Goal: Information Seeking & Learning: Learn about a topic

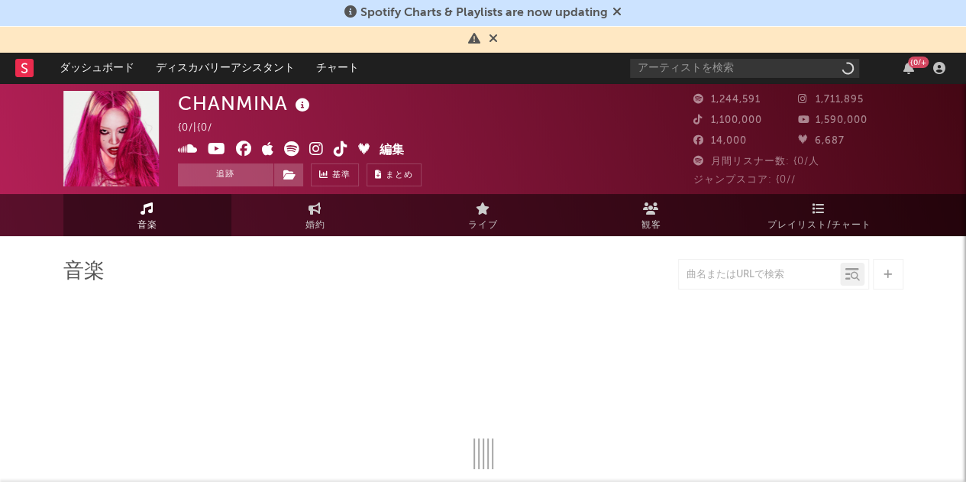
select select "6m"
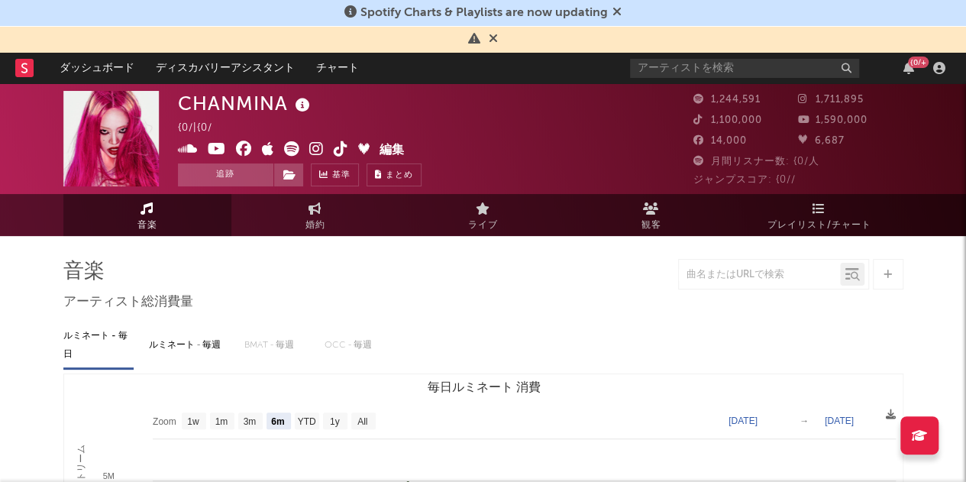
click at [830, 216] on span "プレイリスト/チャート" at bounding box center [820, 225] width 104 height 18
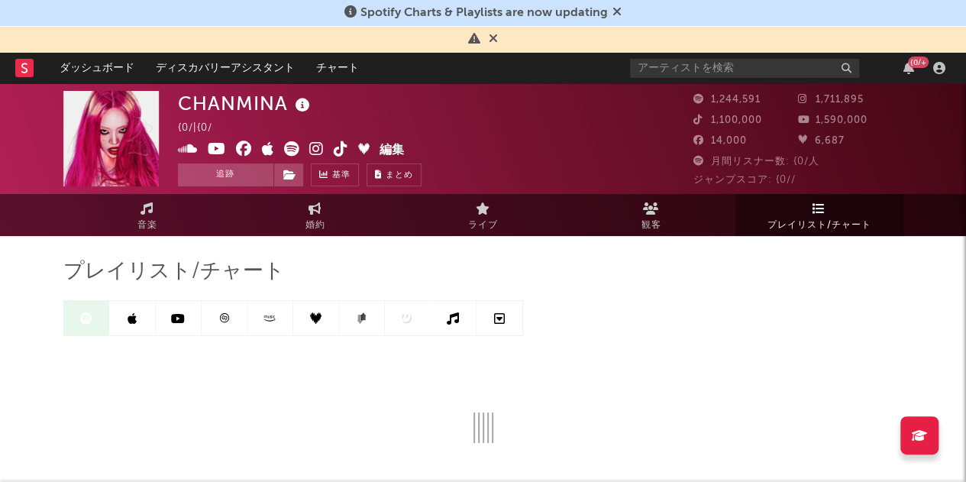
click at [154, 220] on span "音楽" at bounding box center [147, 225] width 20 height 18
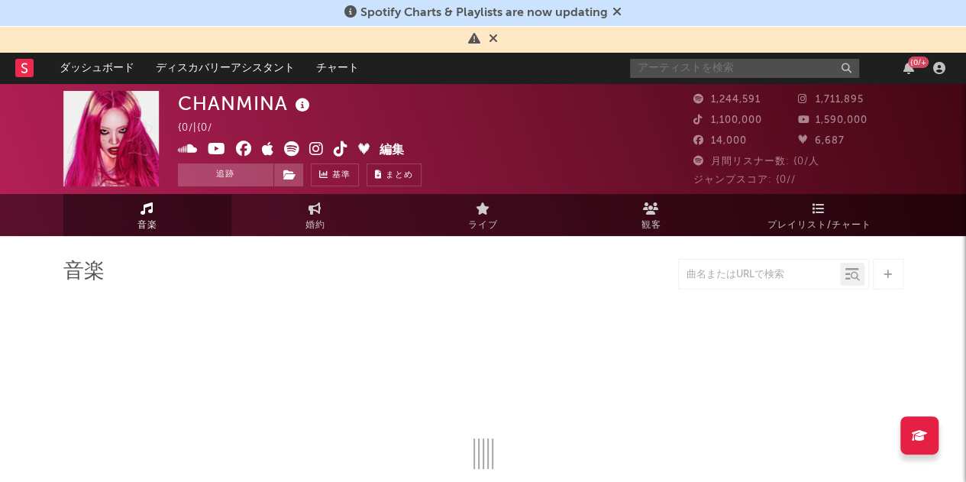
click at [691, 72] on input "text" at bounding box center [744, 68] width 229 height 19
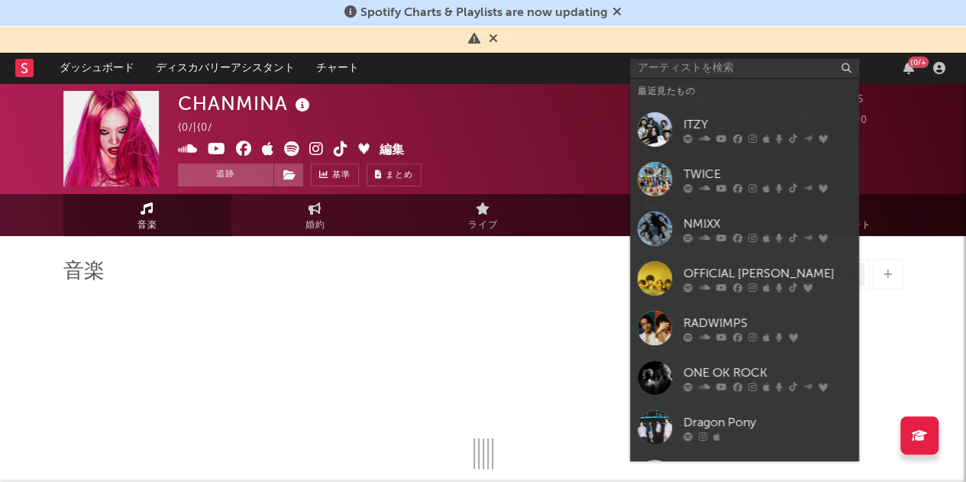
click at [719, 137] on icon at bounding box center [721, 138] width 11 height 9
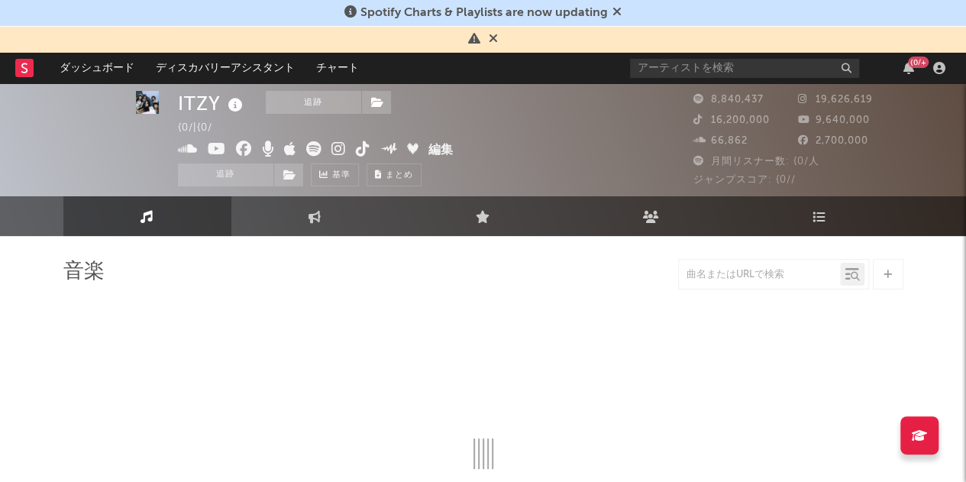
scroll to position [9, 0]
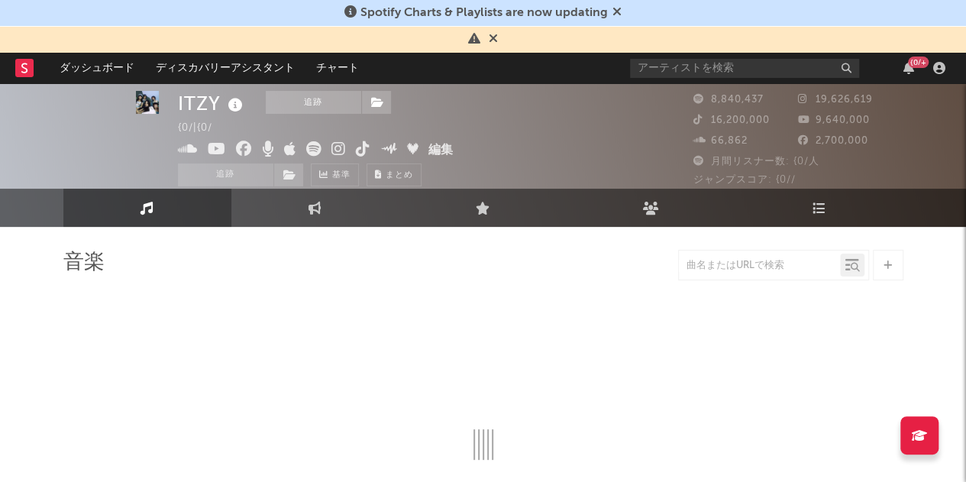
select select "6m"
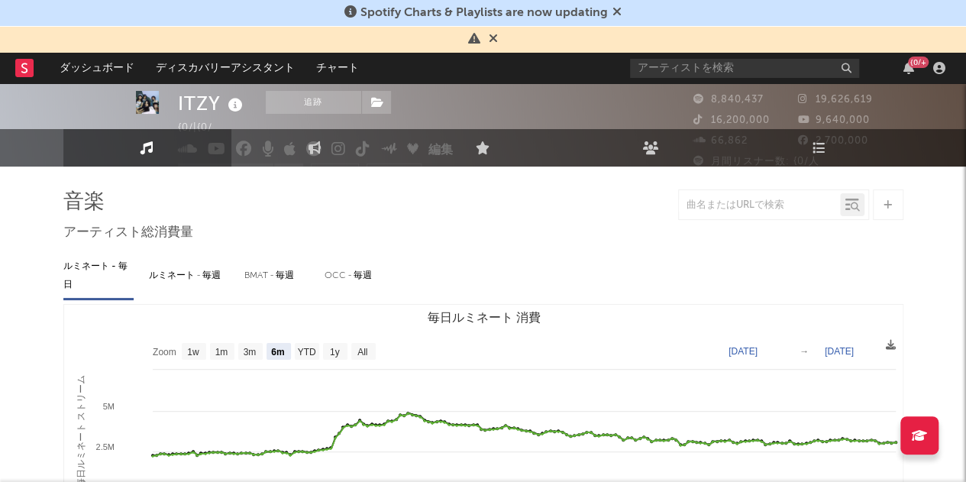
scroll to position [0, 0]
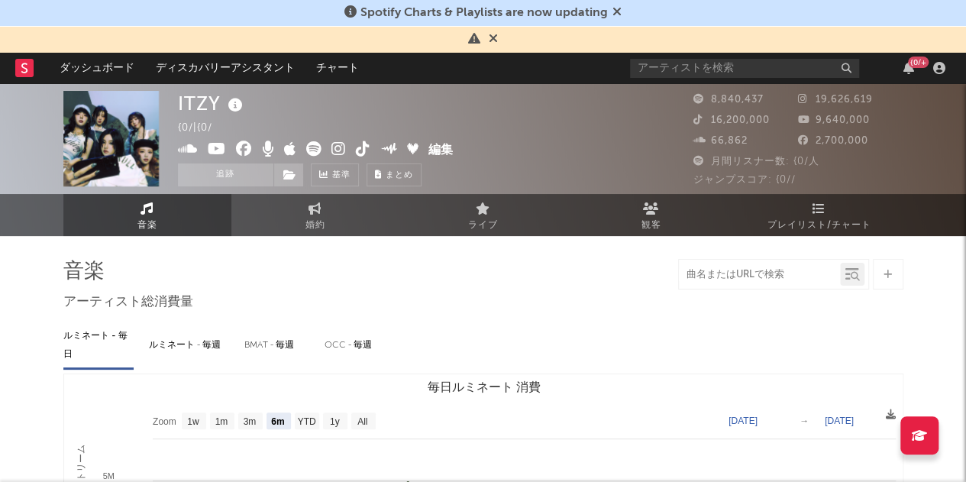
click at [713, 275] on input "text" at bounding box center [759, 275] width 161 height 12
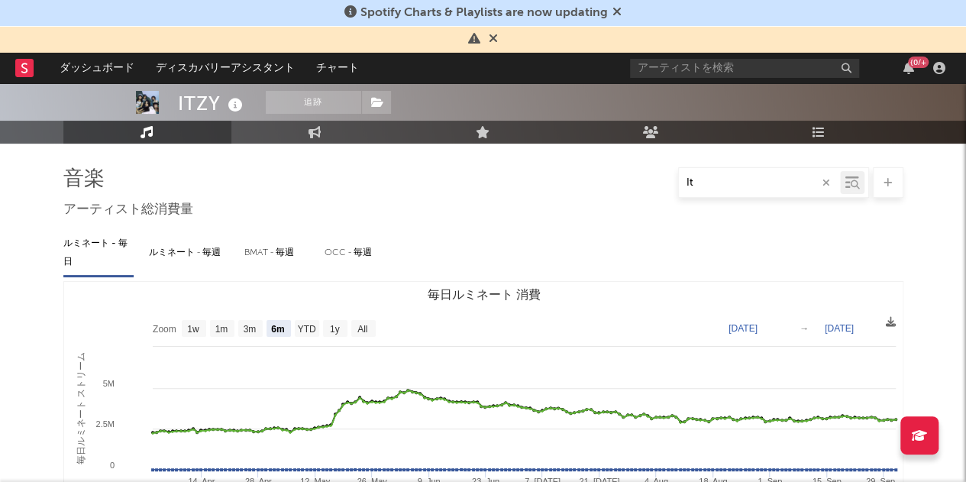
scroll to position [90, 0]
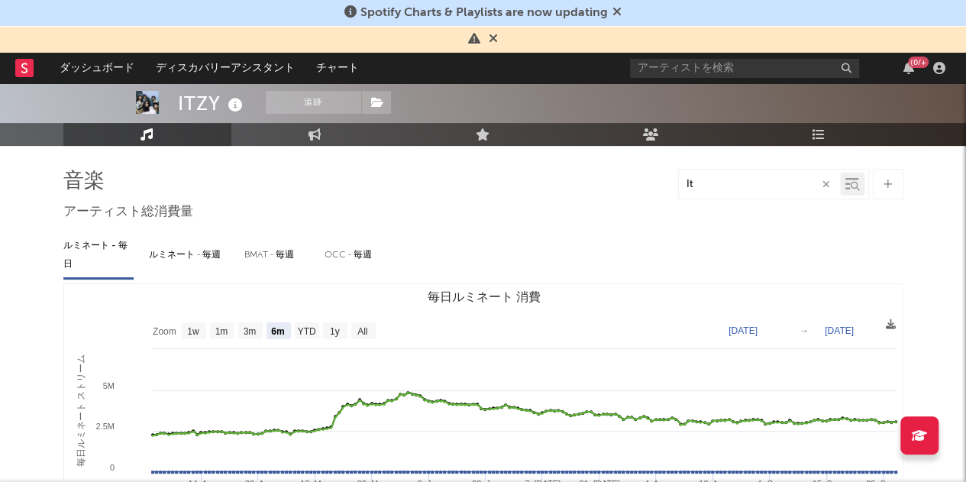
type input "I"
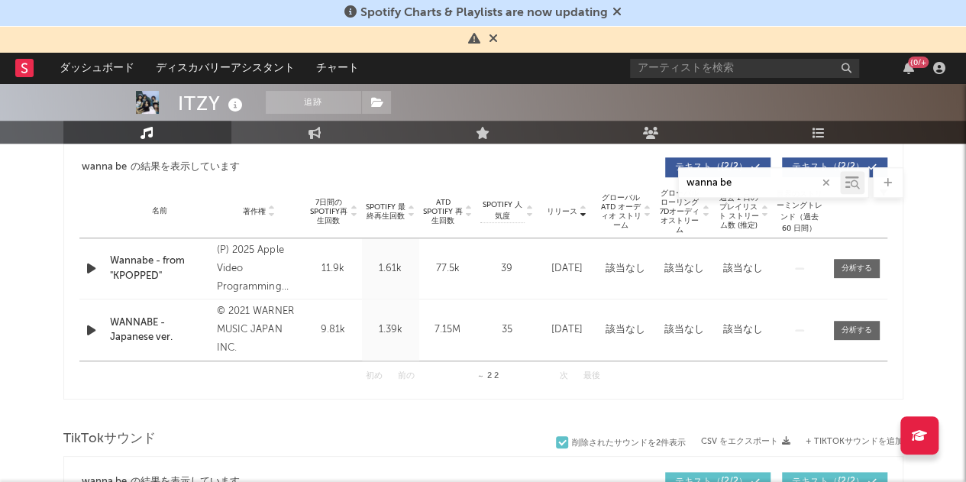
scroll to position [597, 0]
click at [490, 374] on div "～ 2 2" at bounding box center [487, 376] width 84 height 18
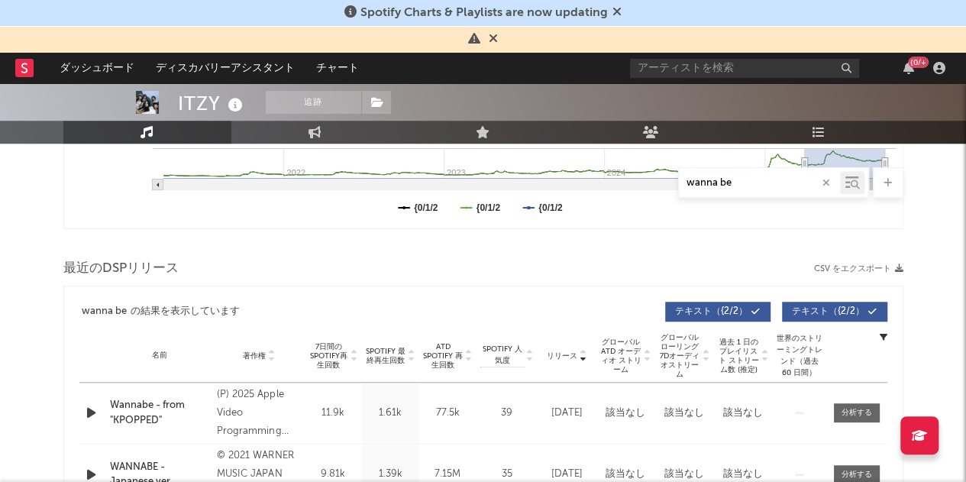
scroll to position [451, 0]
click at [751, 186] on input "wanna be" at bounding box center [759, 183] width 161 height 12
type input "wannabe"
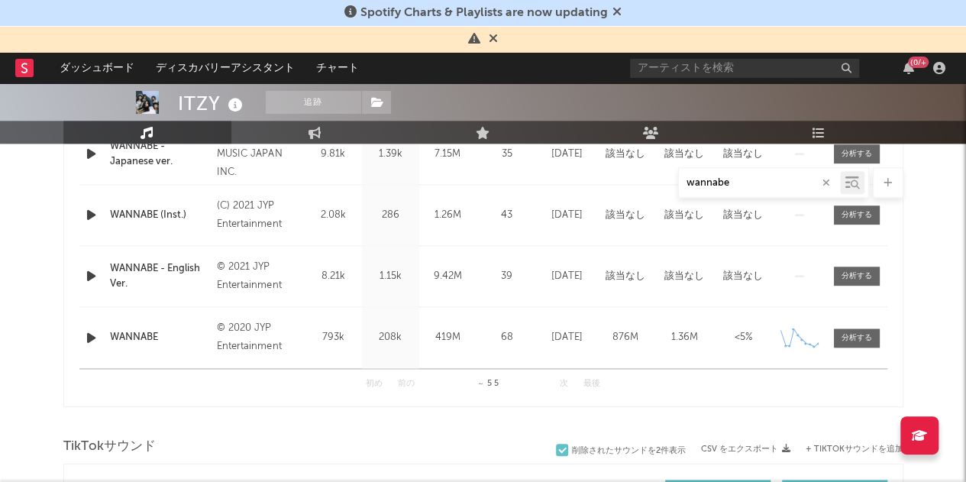
scroll to position [771, 0]
click at [861, 337] on div at bounding box center [857, 338] width 31 height 11
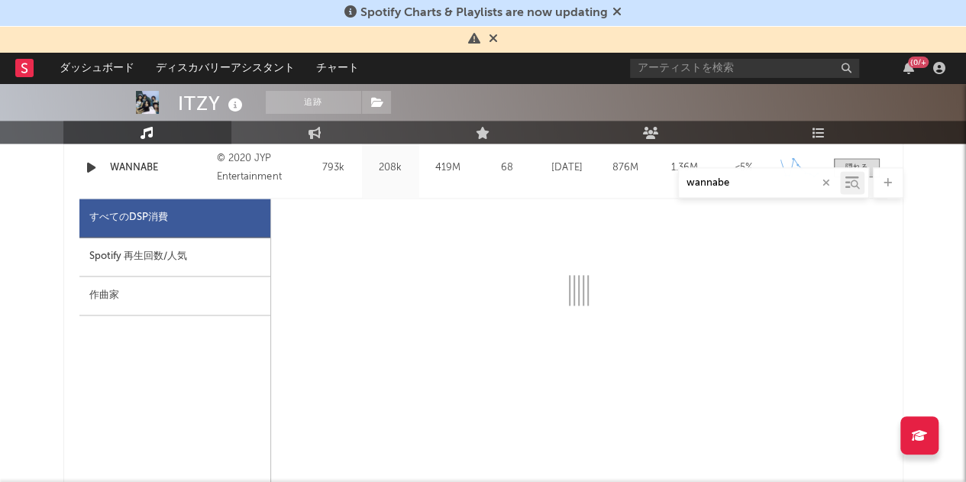
scroll to position [947, 0]
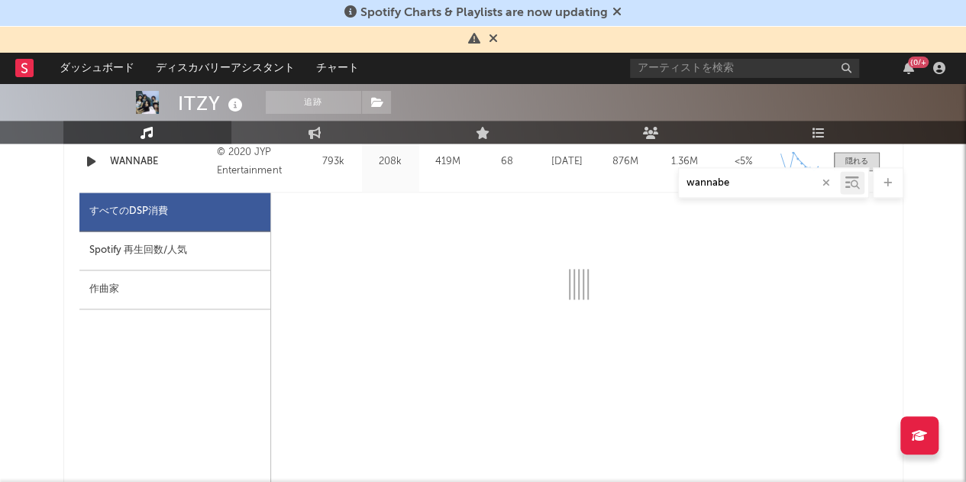
click at [167, 253] on div "Spotify 再生回数/人気" at bounding box center [174, 250] width 191 height 39
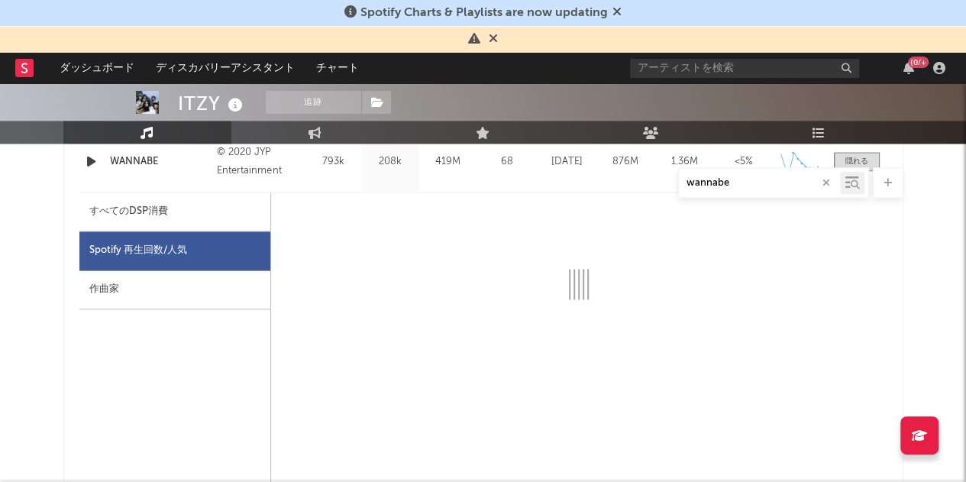
select select "6m"
select select "1w"
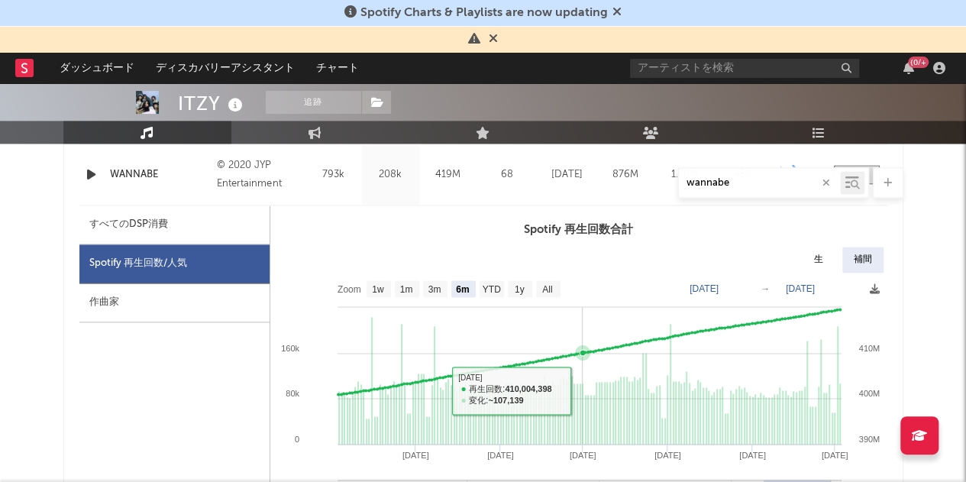
scroll to position [932, 0]
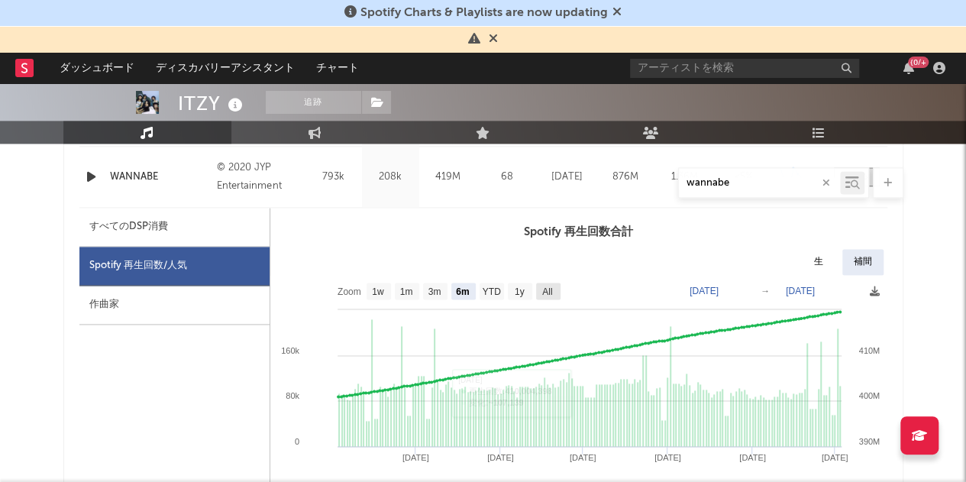
click at [541, 284] on rect at bounding box center [548, 291] width 24 height 17
select select "All"
type input "[DATE]"
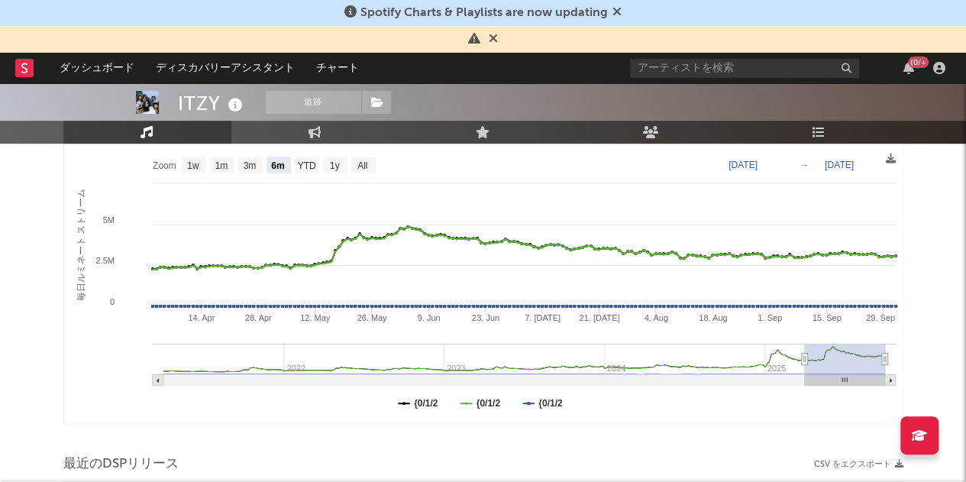
scroll to position [0, 0]
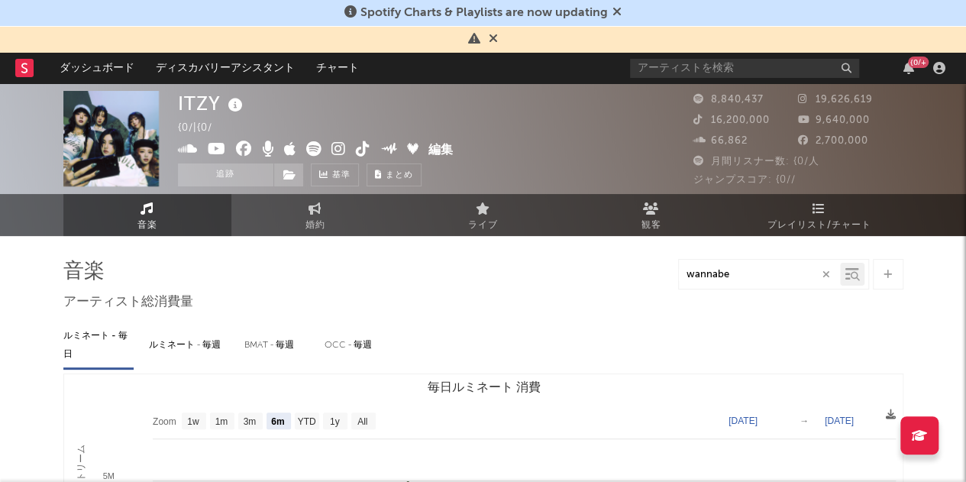
click at [828, 270] on icon "button" at bounding box center [827, 275] width 8 height 10
click at [773, 285] on div at bounding box center [773, 274] width 191 height 31
click at [723, 278] on input "text" at bounding box center [759, 275] width 161 height 12
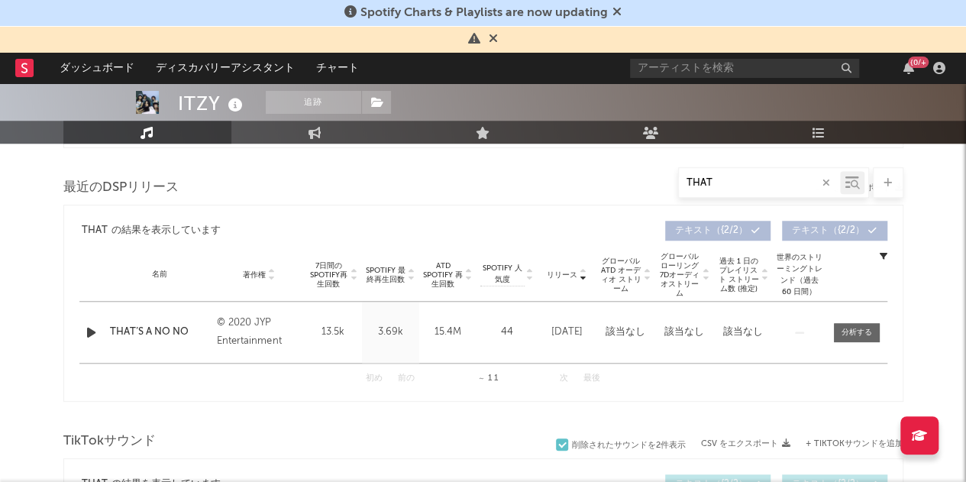
scroll to position [587, 0]
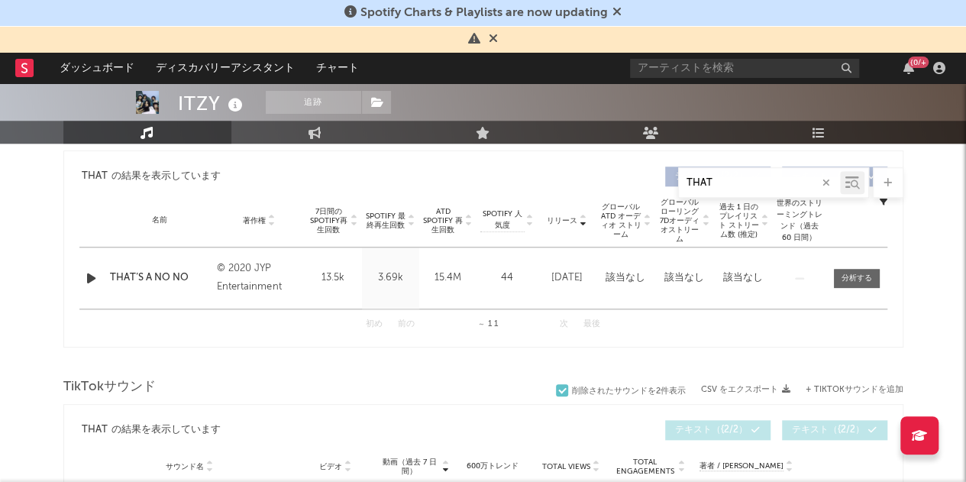
type input "THAT"
click at [622, 260] on div "名前 THAT’S A NO NO 著作権 © 2020 JYP Entertainment ラベル Republic Records - ITZY アルバム…" at bounding box center [483, 277] width 808 height 61
click at [423, 359] on div at bounding box center [483, 362] width 840 height 23
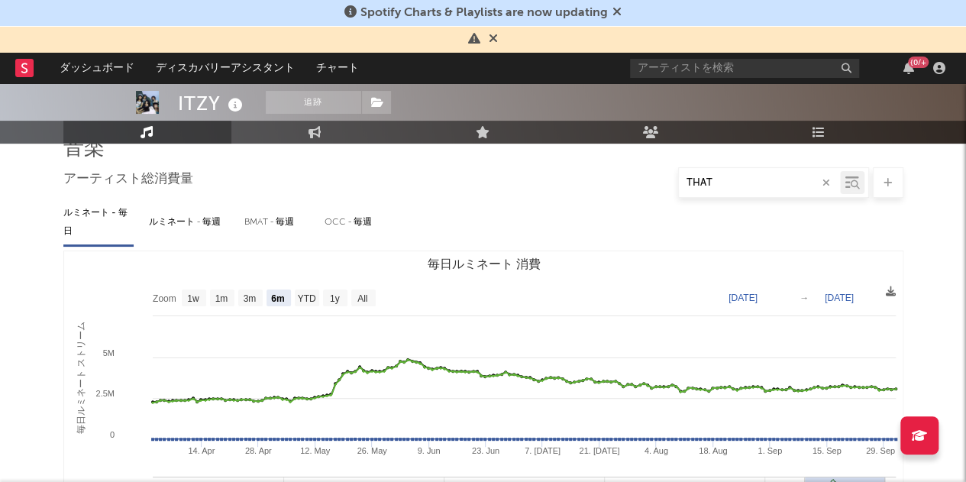
scroll to position [82, 0]
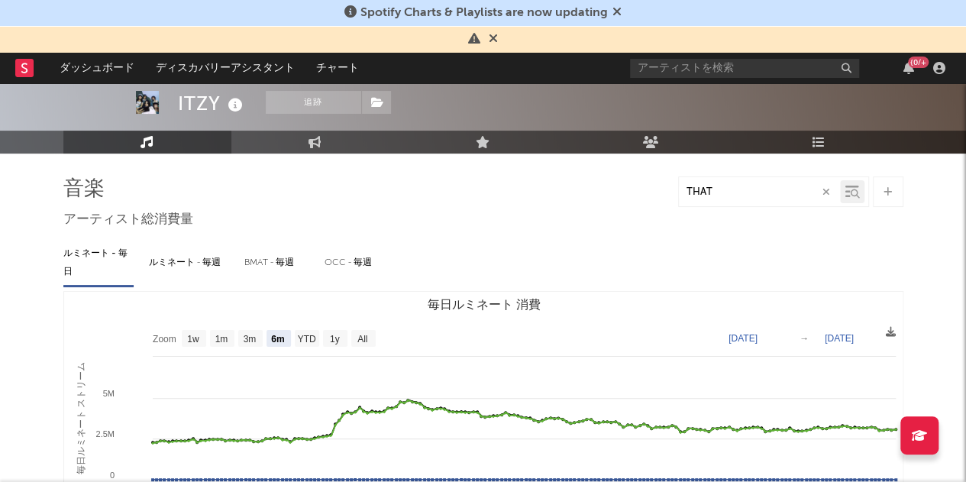
click at [825, 192] on icon "button" at bounding box center [827, 192] width 8 height 10
click at [759, 199] on div at bounding box center [759, 192] width 161 height 19
click at [725, 192] on input "text" at bounding box center [759, 192] width 161 height 12
type input "NOBODY"
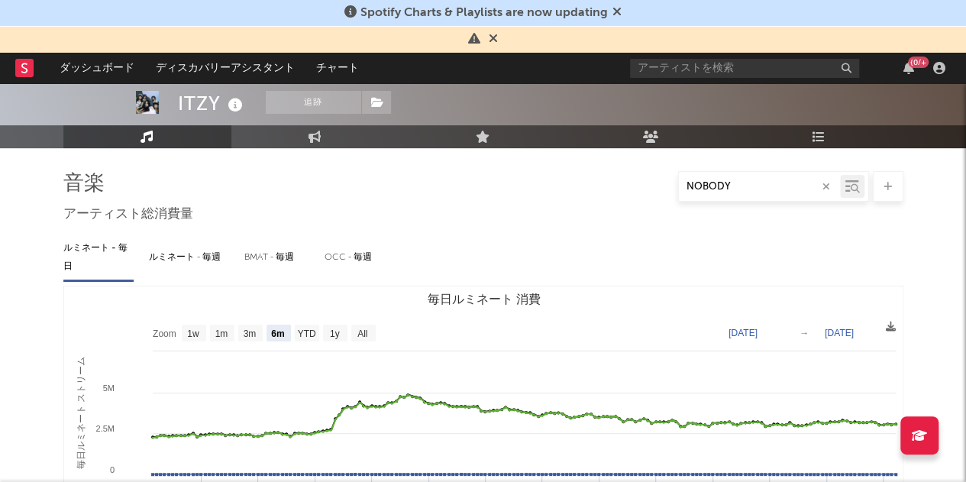
scroll to position [86, 0]
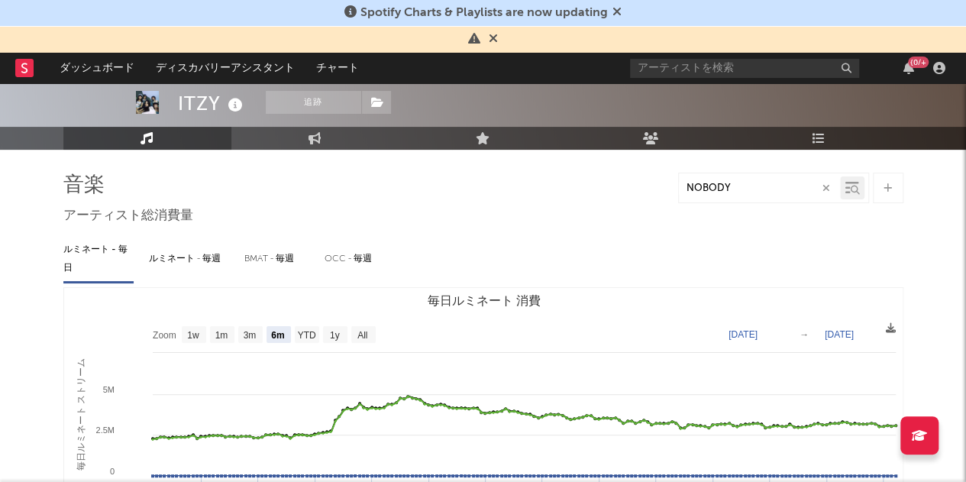
click at [828, 188] on icon "button" at bounding box center [827, 188] width 8 height 10
type input "YOU MAKE ME"
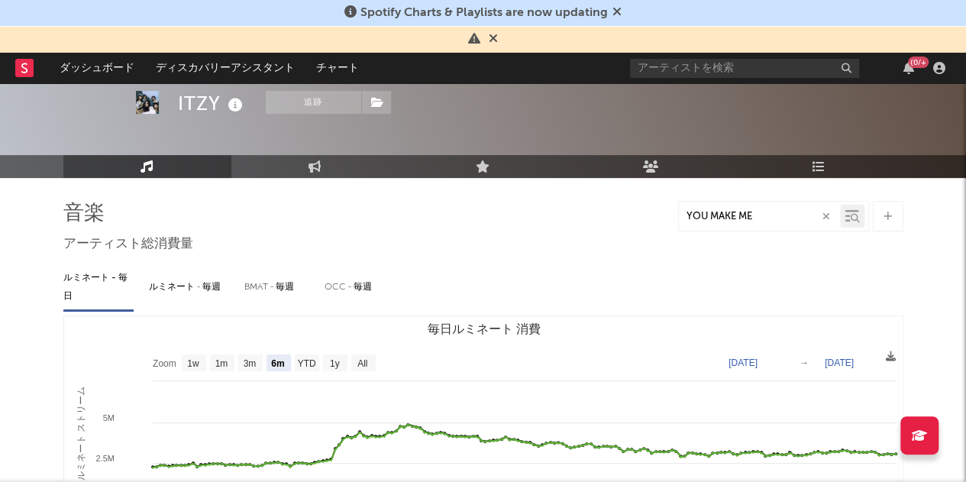
scroll to position [59, 0]
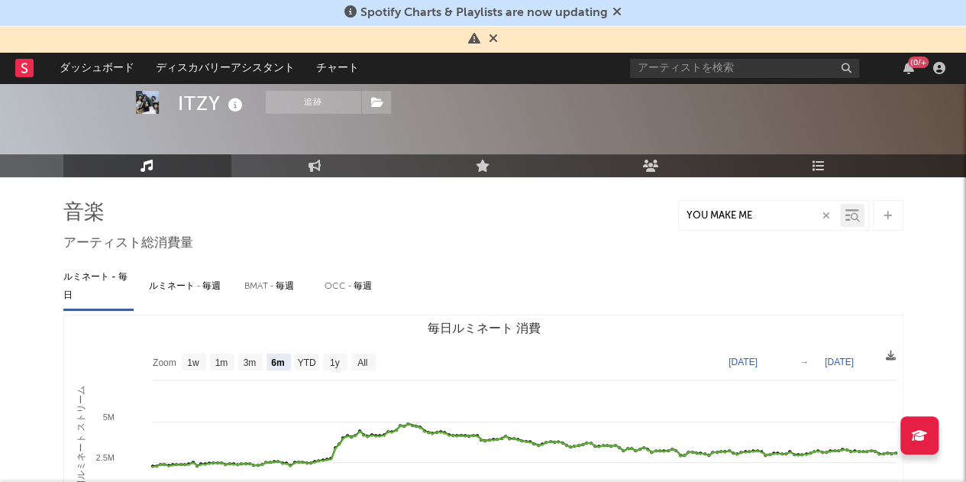
click at [832, 215] on button "button" at bounding box center [826, 216] width 12 height 15
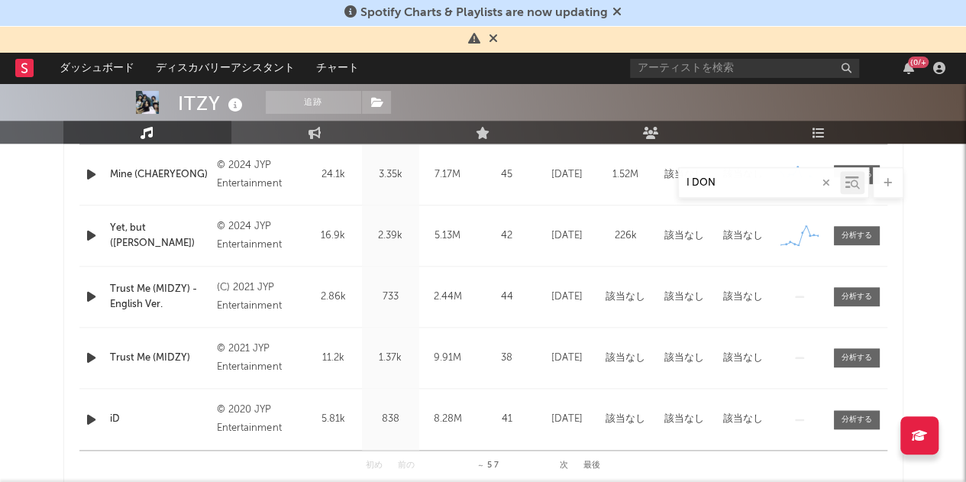
scroll to position [770, 0]
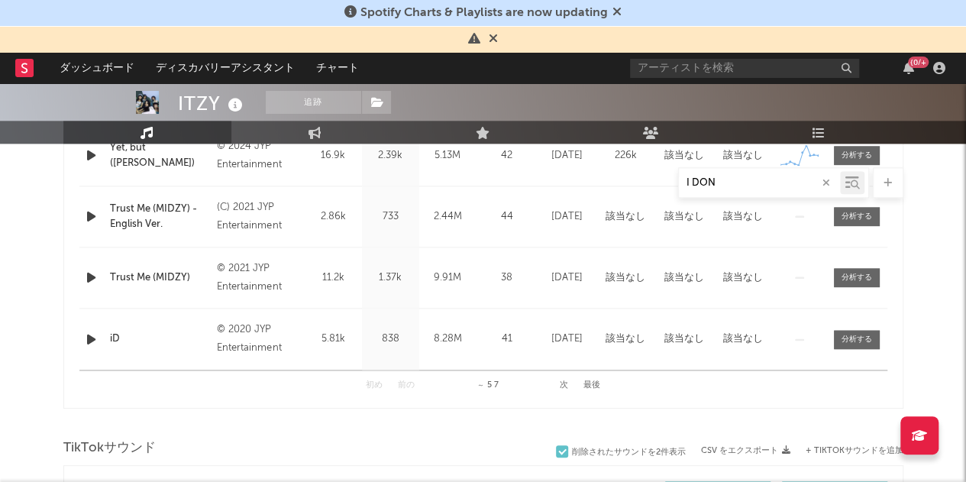
click at [562, 387] on button "次" at bounding box center [564, 385] width 8 height 8
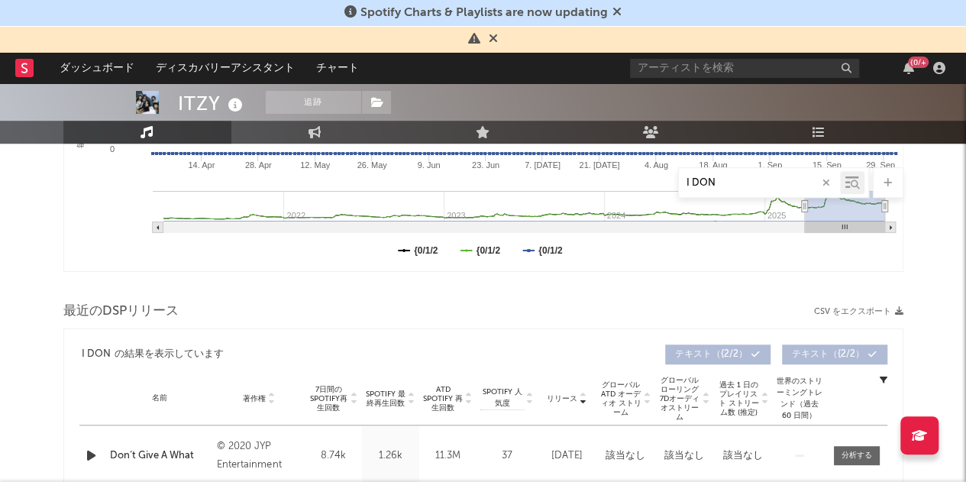
scroll to position [407, 0]
type input "I"
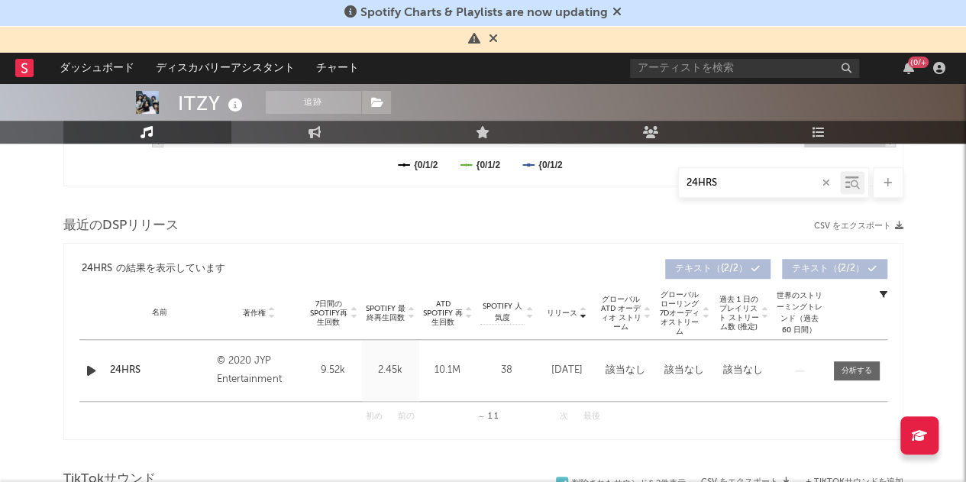
scroll to position [496, 0]
type input "2"
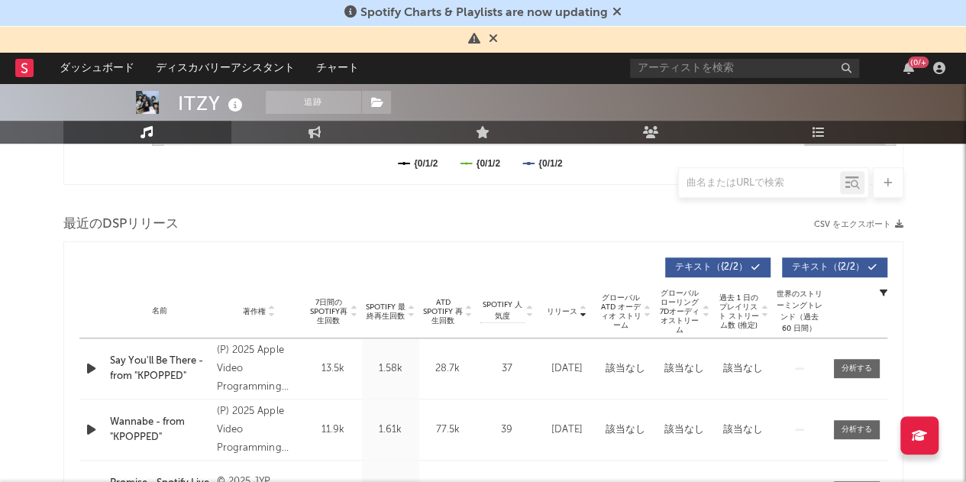
click at [465, 312] on icon at bounding box center [469, 315] width 8 height 6
select select "6m"
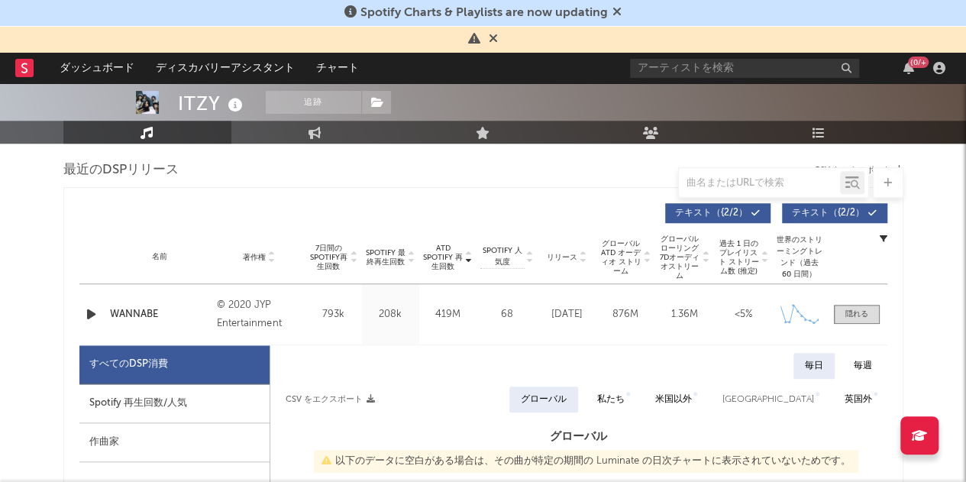
scroll to position [548, 0]
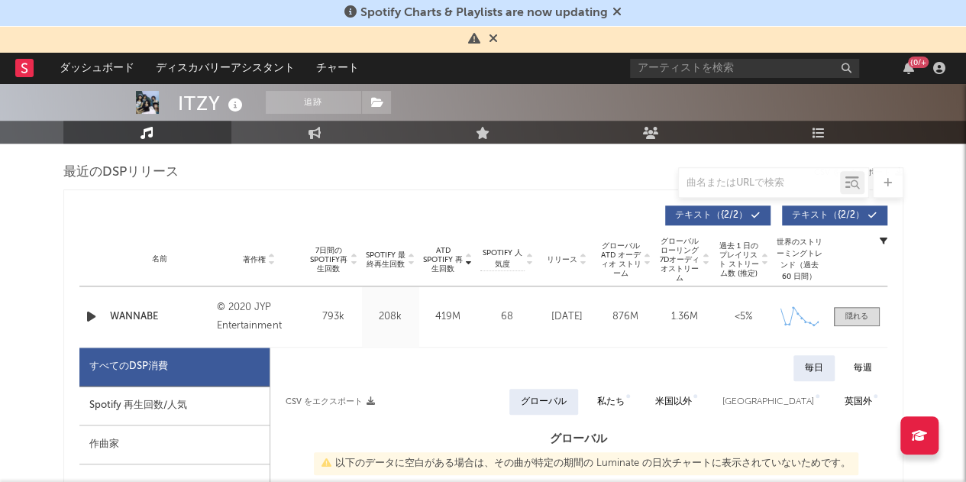
click at [870, 314] on span at bounding box center [857, 316] width 46 height 19
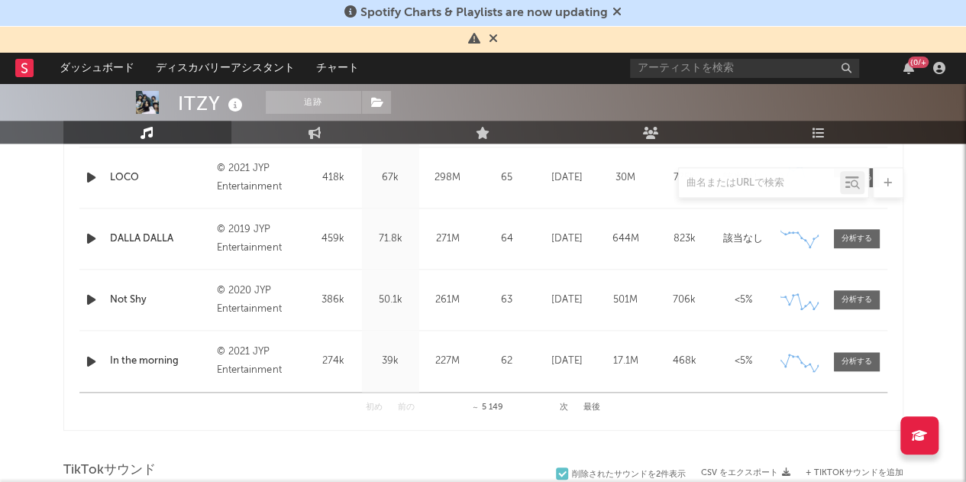
scroll to position [749, 0]
click at [566, 406] on button "次" at bounding box center [564, 407] width 8 height 8
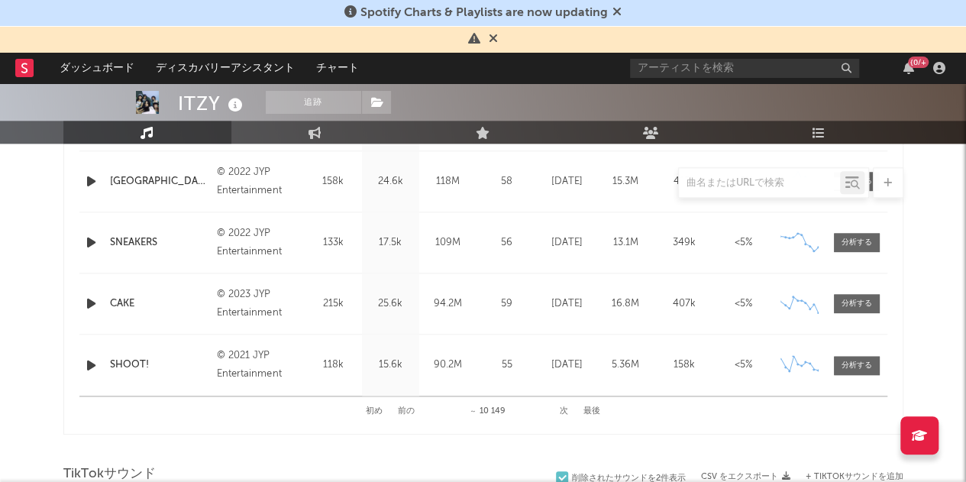
scroll to position [747, 0]
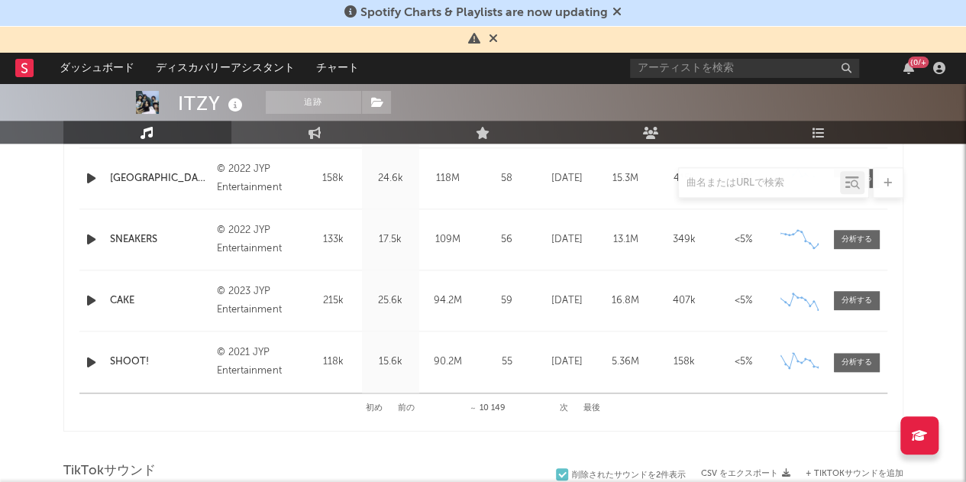
click at [411, 407] on button "前の" at bounding box center [406, 408] width 17 height 8
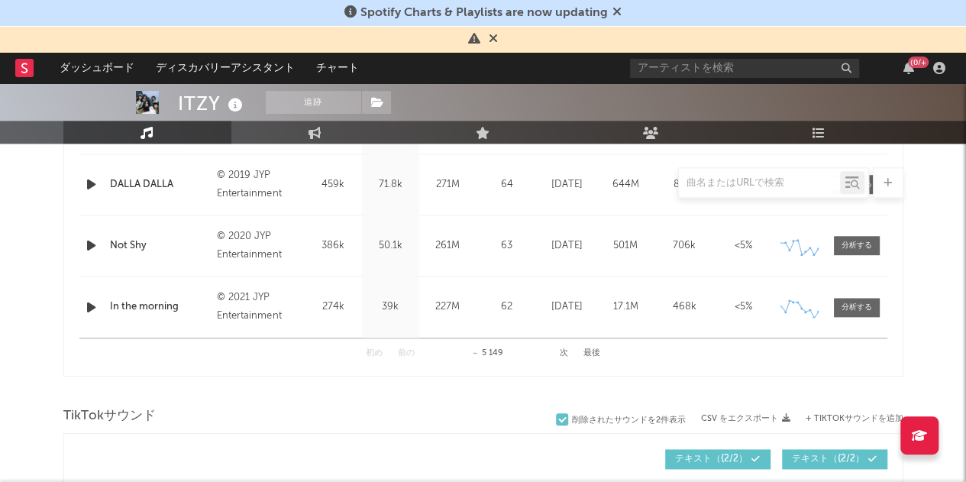
scroll to position [819, 0]
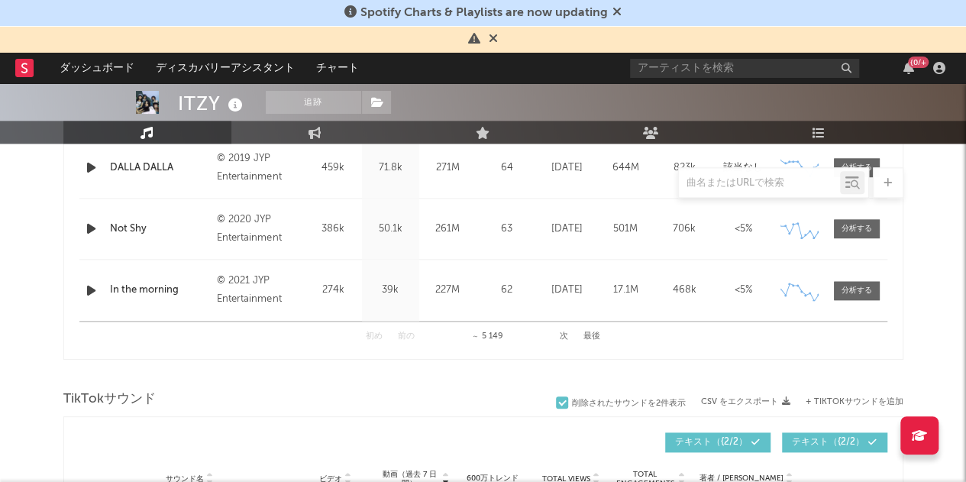
click at [566, 335] on button "次" at bounding box center [564, 336] width 8 height 8
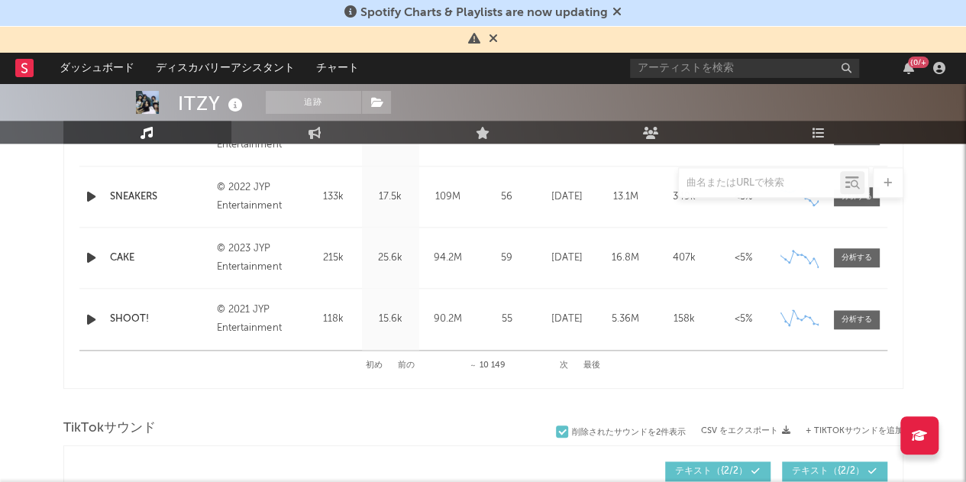
scroll to position [788, 0]
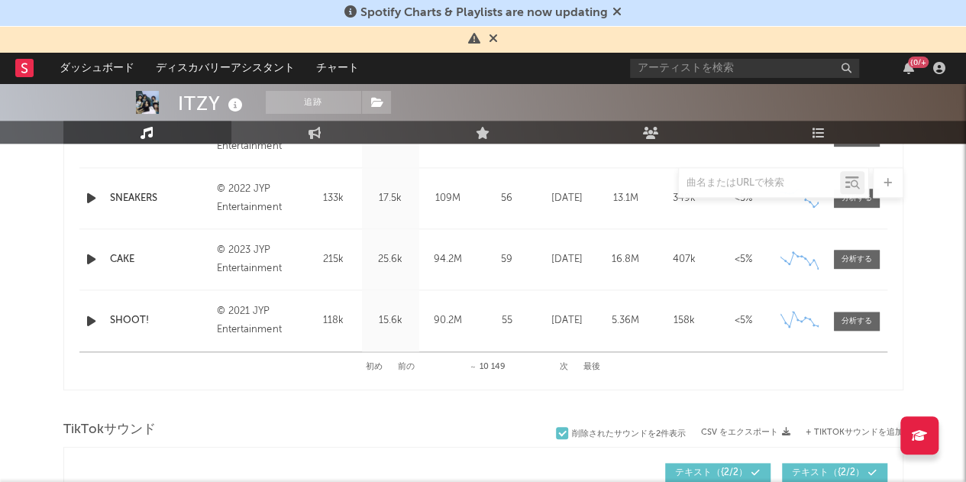
click at [8, 327] on div "ITZY 追跡 {0/ | {0/ 編集 追跡 基準 まとめ 8,840,437 19,626,619 16,200,000 9,640,000 66,862…" at bounding box center [483, 458] width 966 height 2326
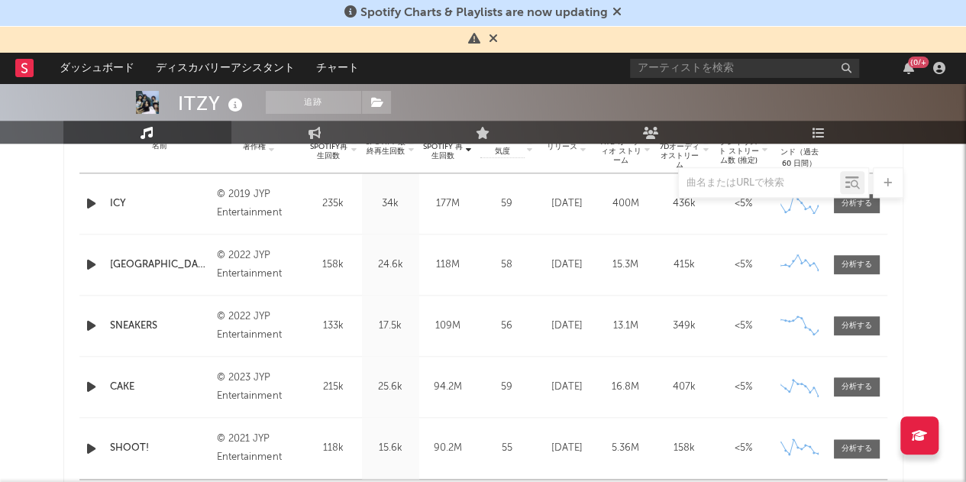
scroll to position [660, 0]
